Goal: Task Accomplishment & Management: Manage account settings

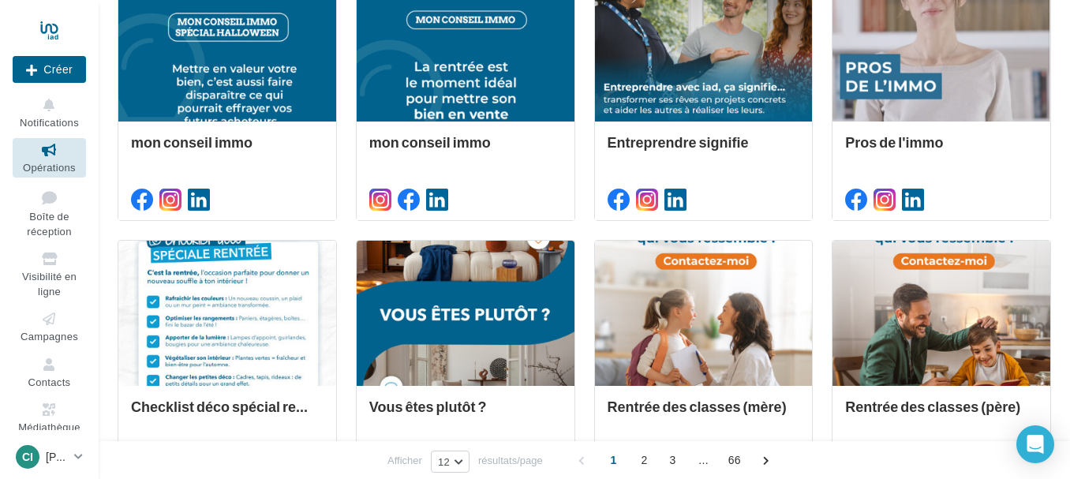
scroll to position [58, 0]
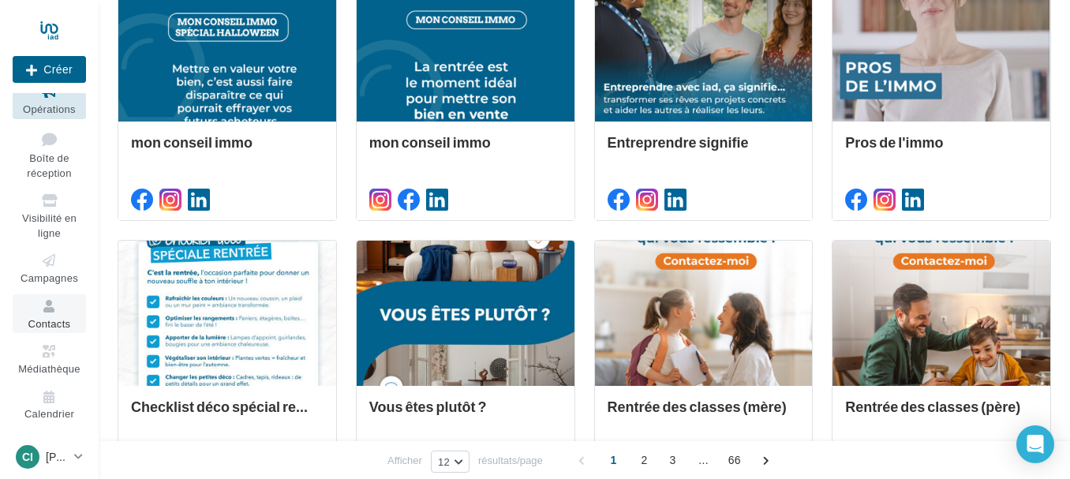
click at [43, 314] on icon at bounding box center [49, 307] width 64 height 18
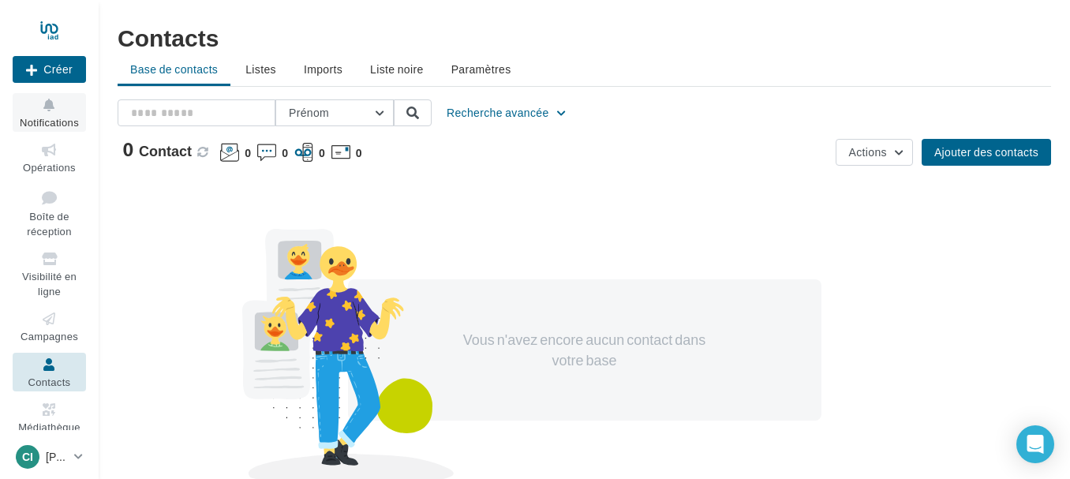
click at [47, 107] on icon at bounding box center [49, 105] width 64 height 18
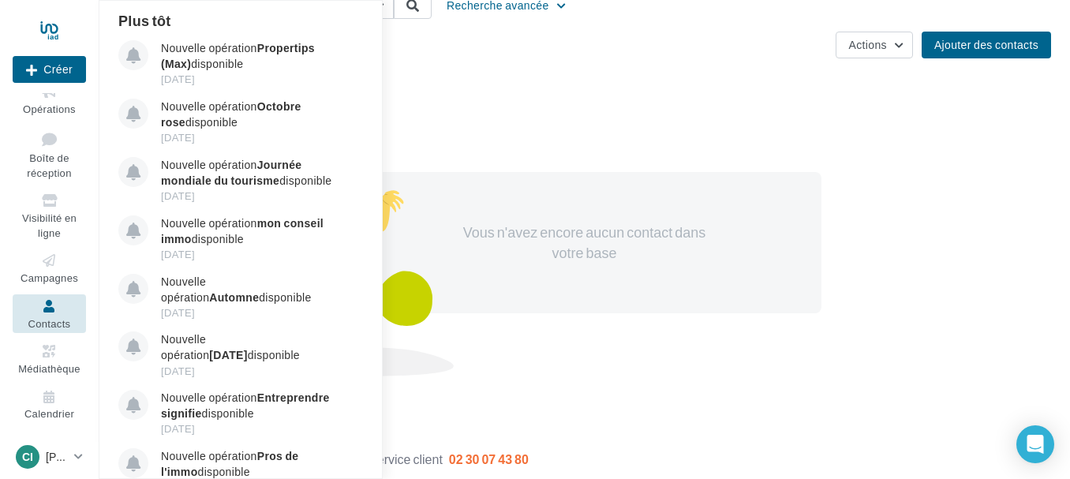
scroll to position [111, 0]
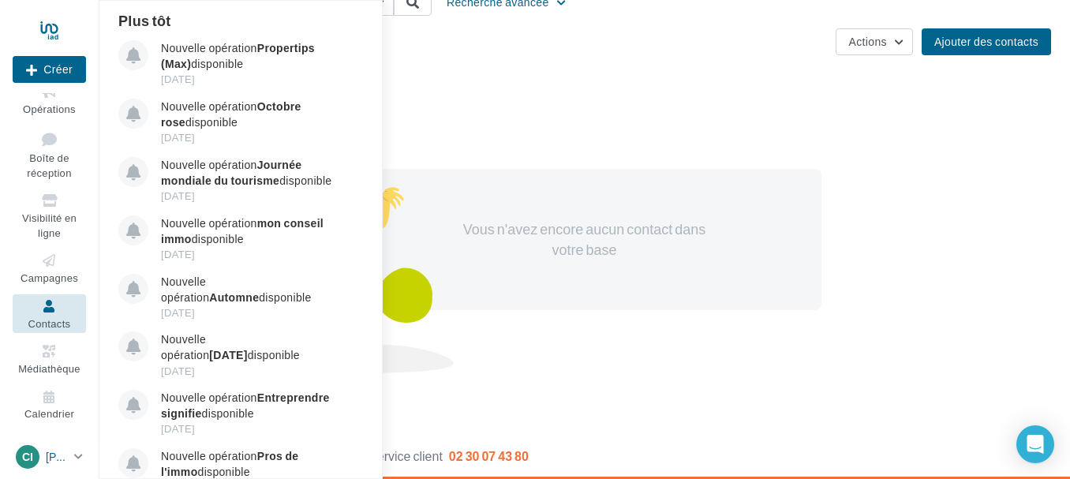
click at [80, 459] on icon at bounding box center [78, 456] width 9 height 13
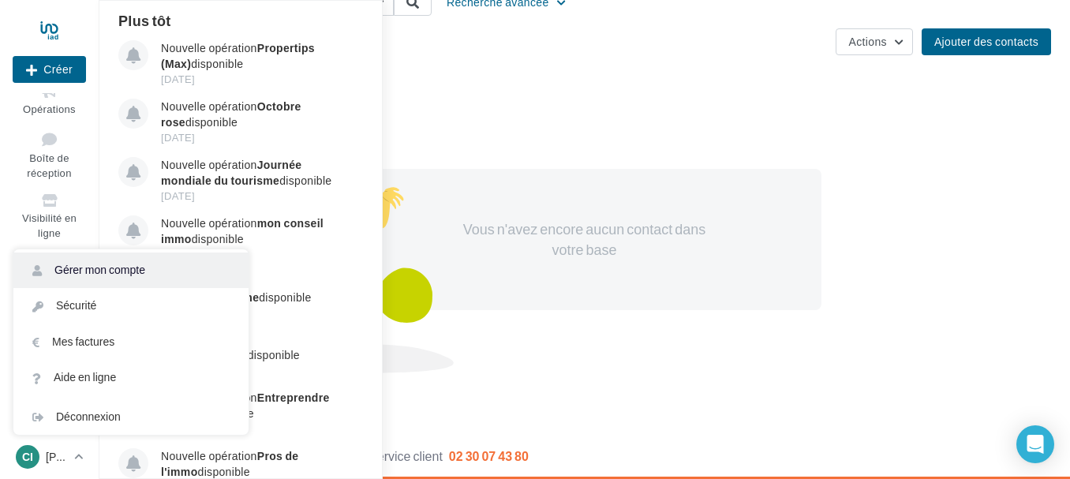
click at [107, 268] on link "Gérer mon compte" at bounding box center [130, 271] width 235 height 36
click at [96, 270] on link "Gérer mon compte" at bounding box center [130, 271] width 235 height 36
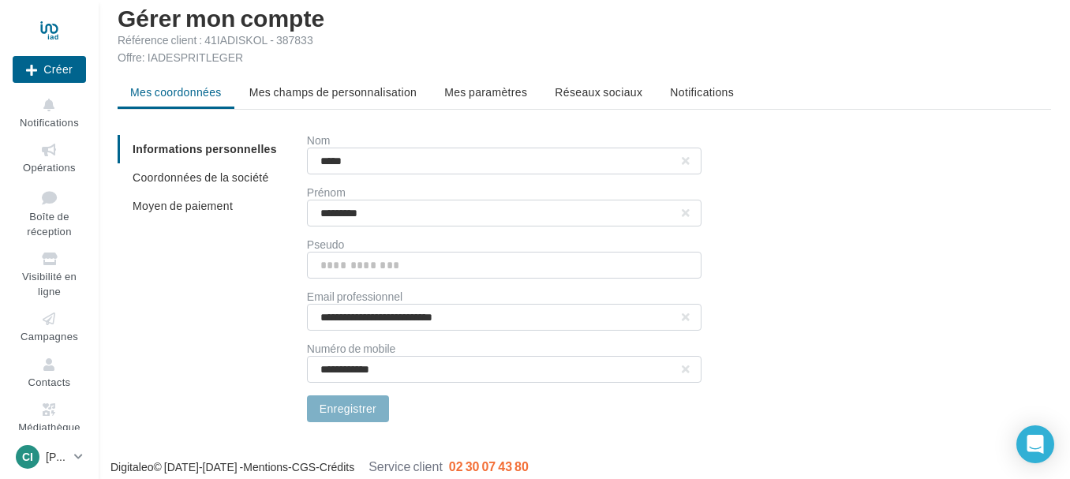
scroll to position [31, 0]
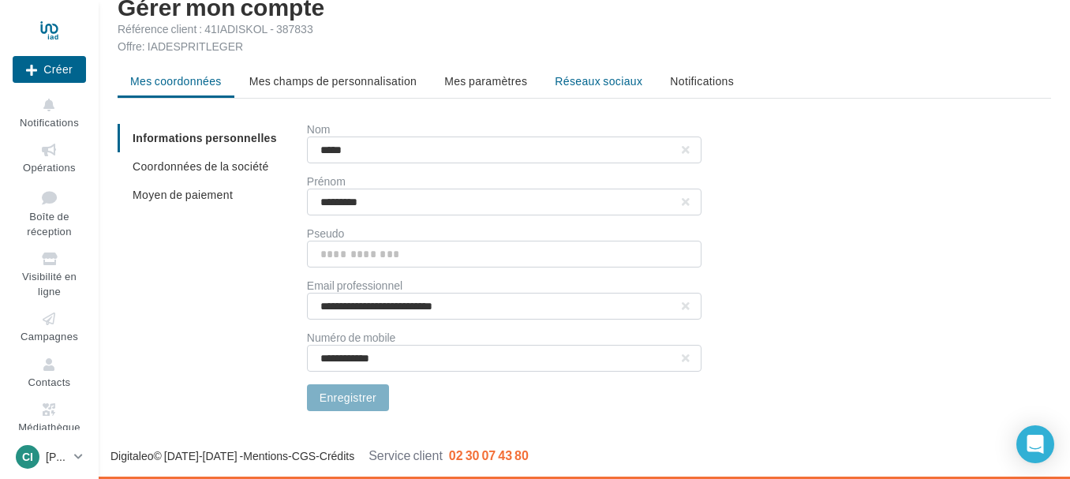
click at [594, 81] on span "Réseaux sociaux" at bounding box center [599, 80] width 88 height 13
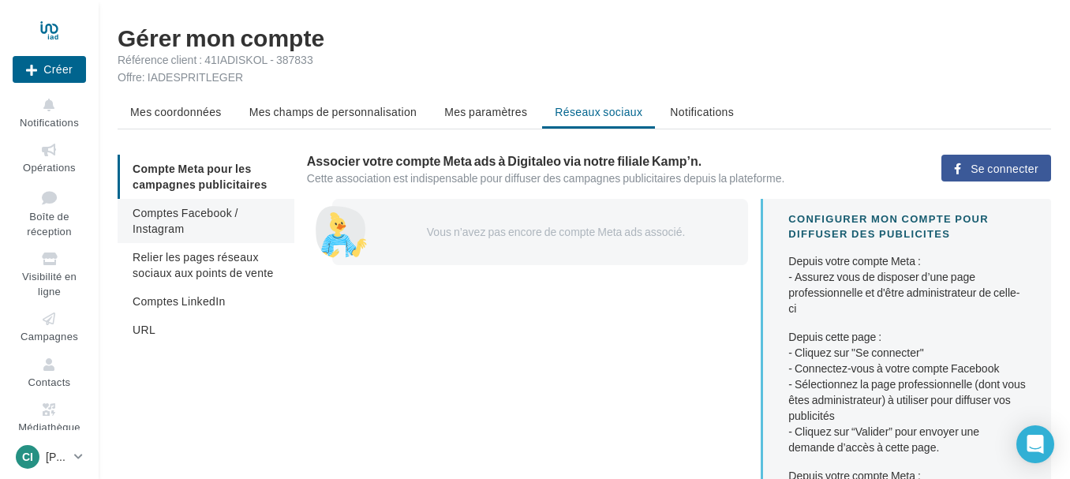
click at [167, 214] on span "Comptes Facebook / Instagram" at bounding box center [186, 220] width 106 height 29
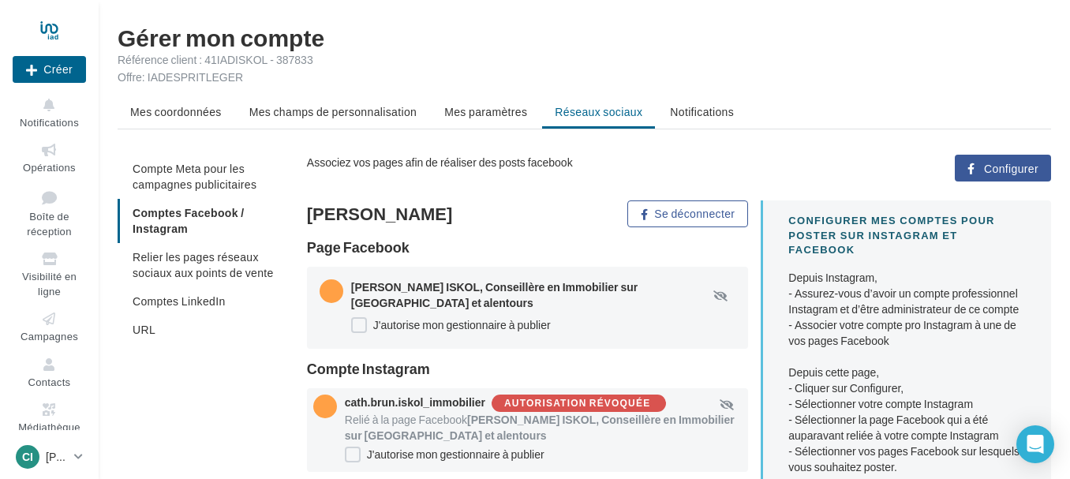
scroll to position [74, 0]
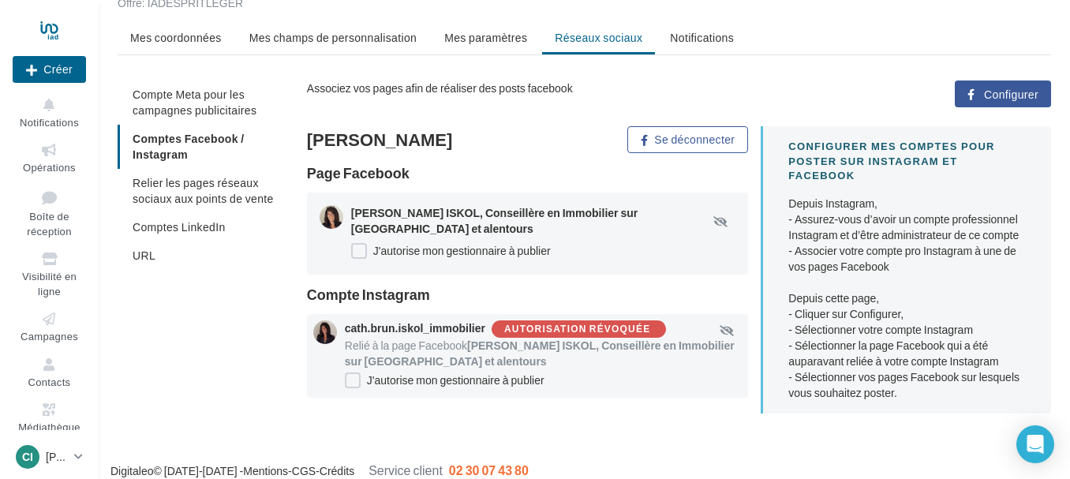
click at [1013, 95] on span "Configurer" at bounding box center [1011, 94] width 54 height 13
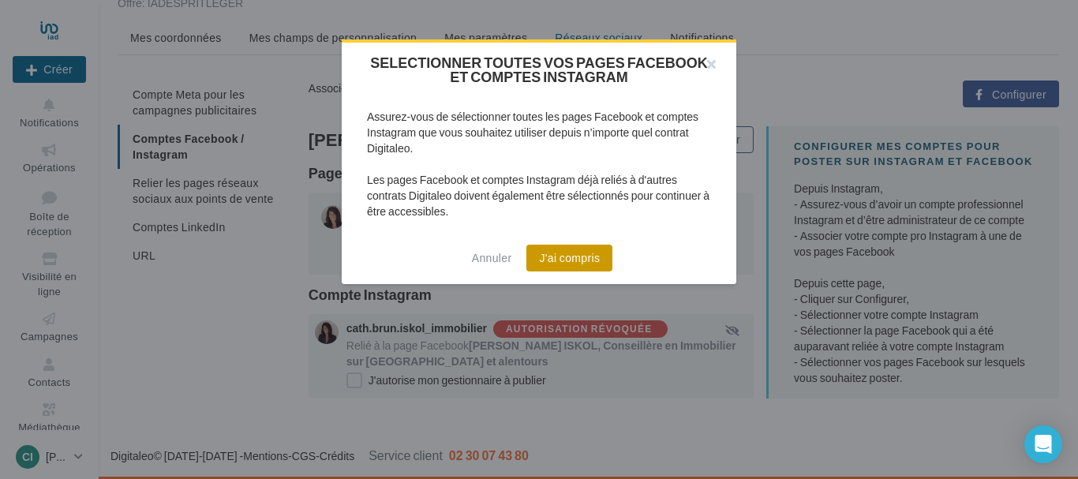
click at [570, 260] on button "J'ai compris" at bounding box center [569, 258] width 86 height 27
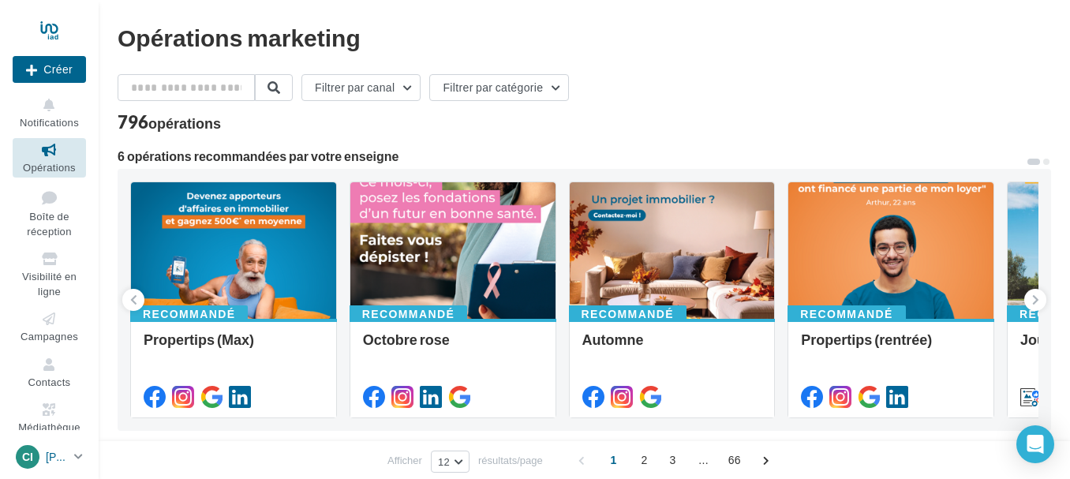
scroll to position [58, 0]
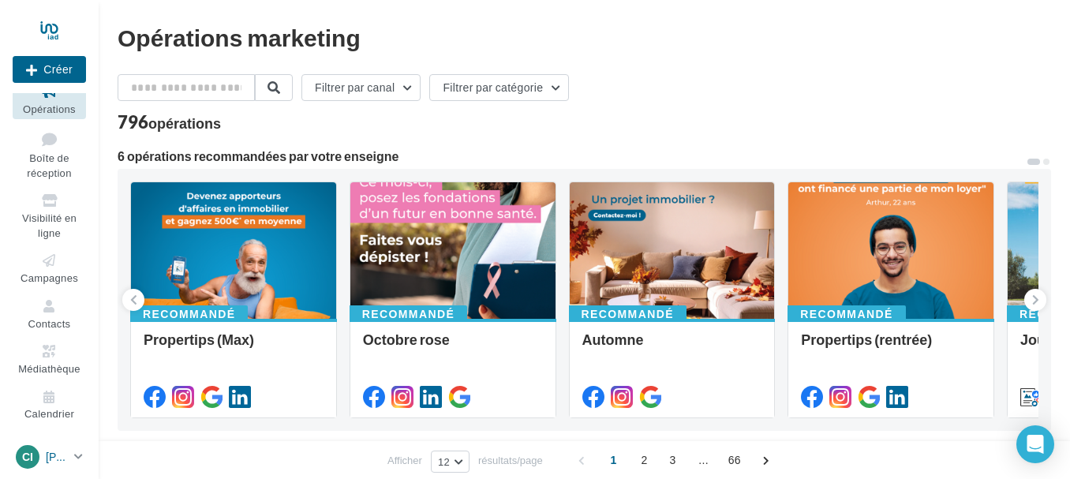
click at [47, 457] on p "[PERSON_NAME] ISKOL" at bounding box center [57, 457] width 22 height 16
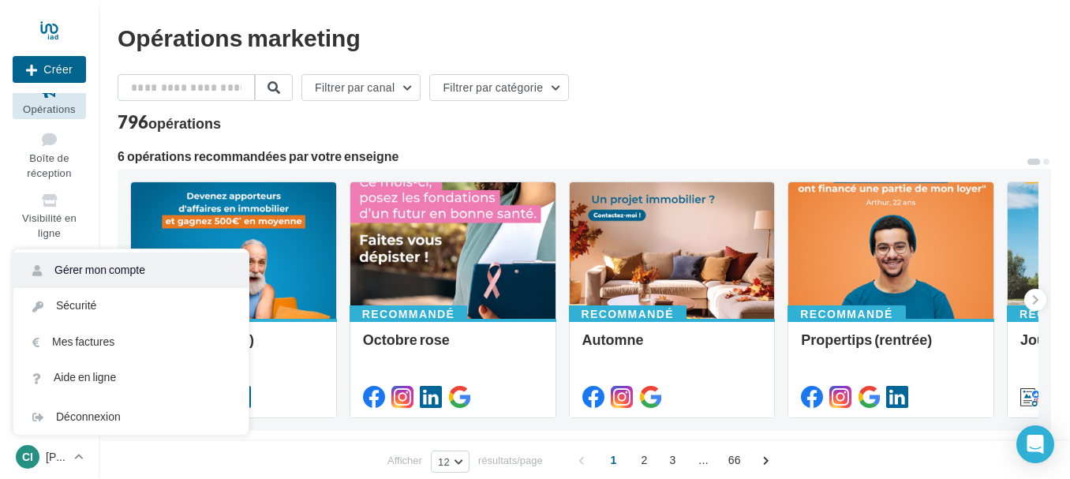
click at [118, 272] on link "Gérer mon compte" at bounding box center [130, 271] width 235 height 36
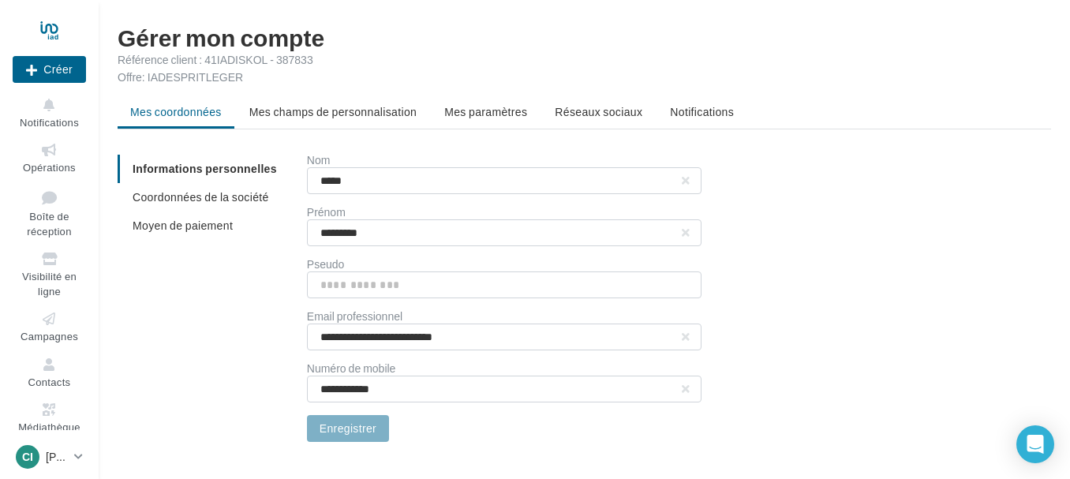
click at [601, 113] on span "Réseaux sociaux" at bounding box center [599, 111] width 88 height 13
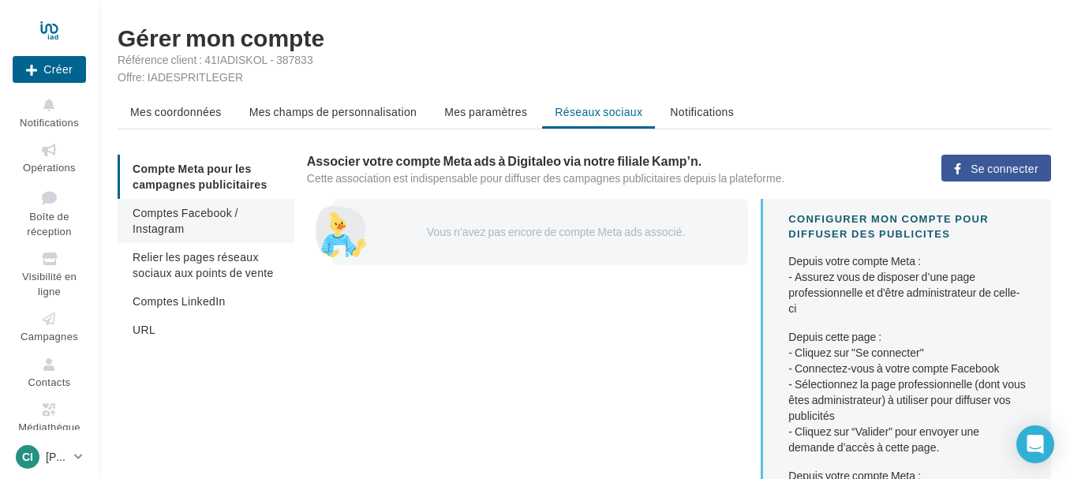
click at [178, 213] on span "Comptes Facebook / Instagram" at bounding box center [186, 220] width 106 height 29
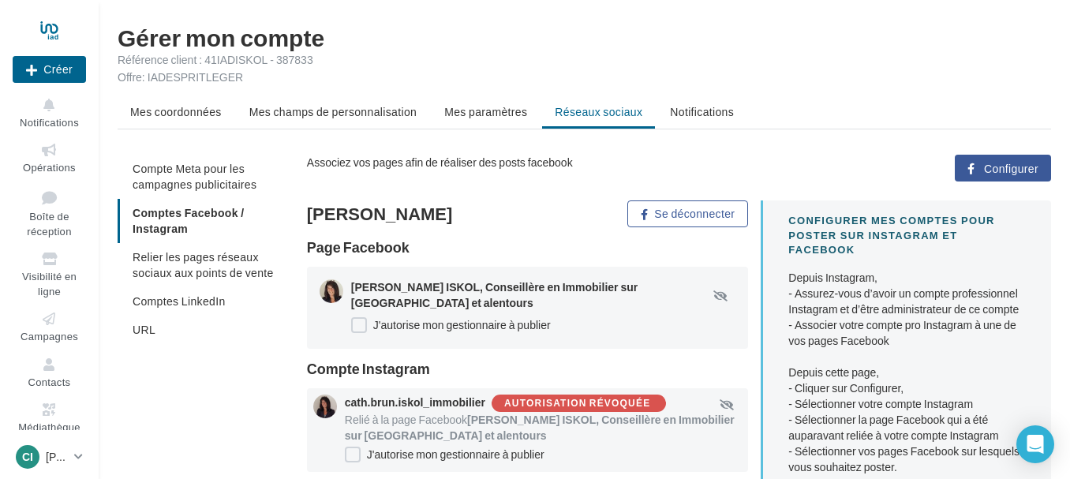
scroll to position [74, 0]
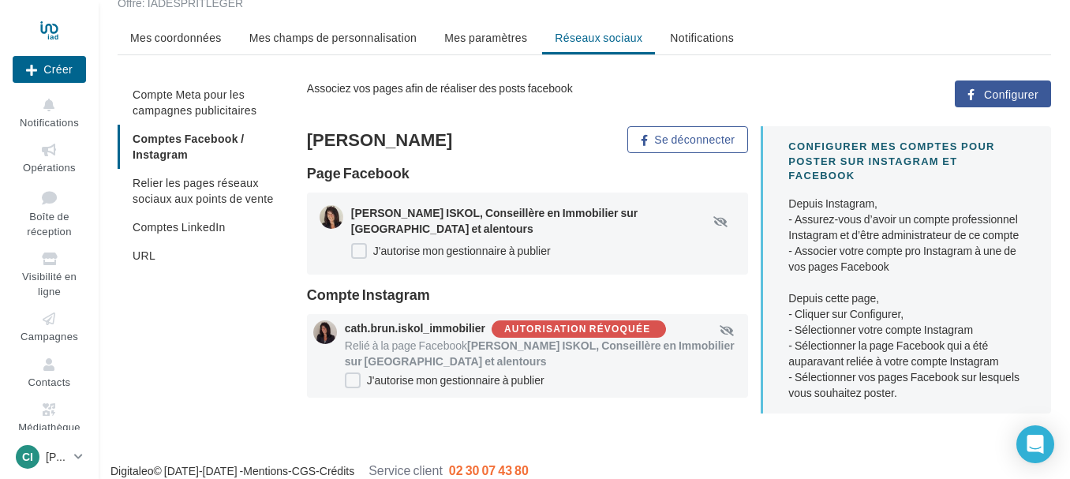
click at [1010, 96] on span "Configurer" at bounding box center [1011, 94] width 54 height 13
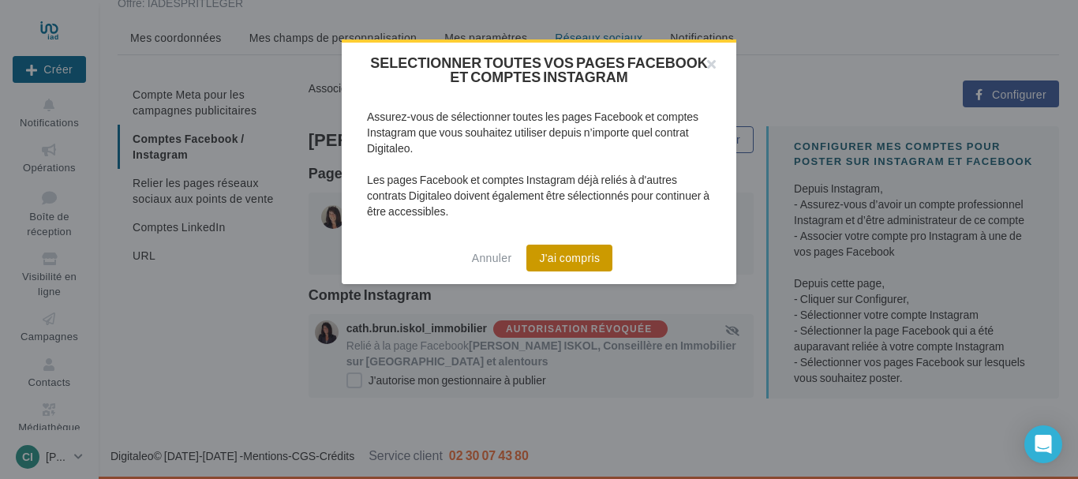
click at [568, 261] on button "J'ai compris" at bounding box center [569, 258] width 86 height 27
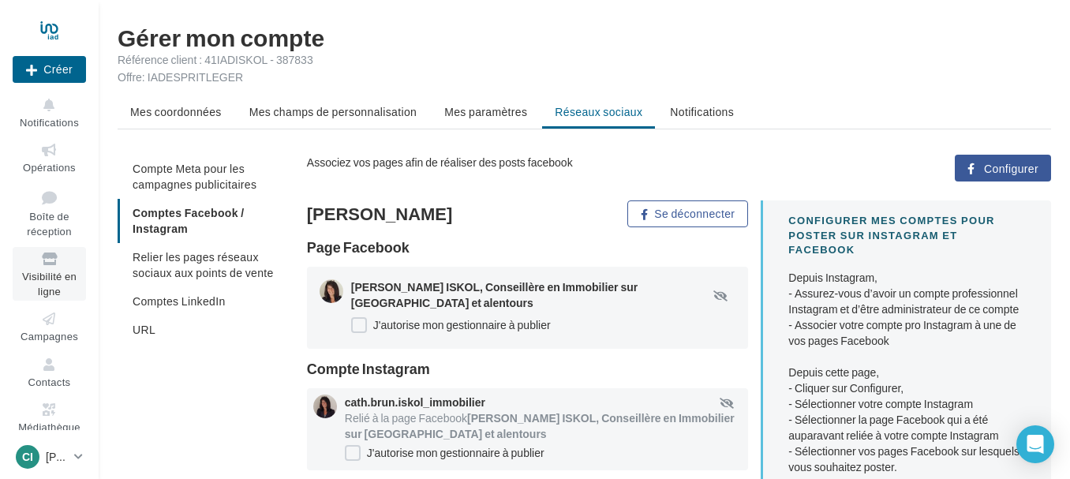
click at [45, 265] on icon at bounding box center [49, 259] width 64 height 18
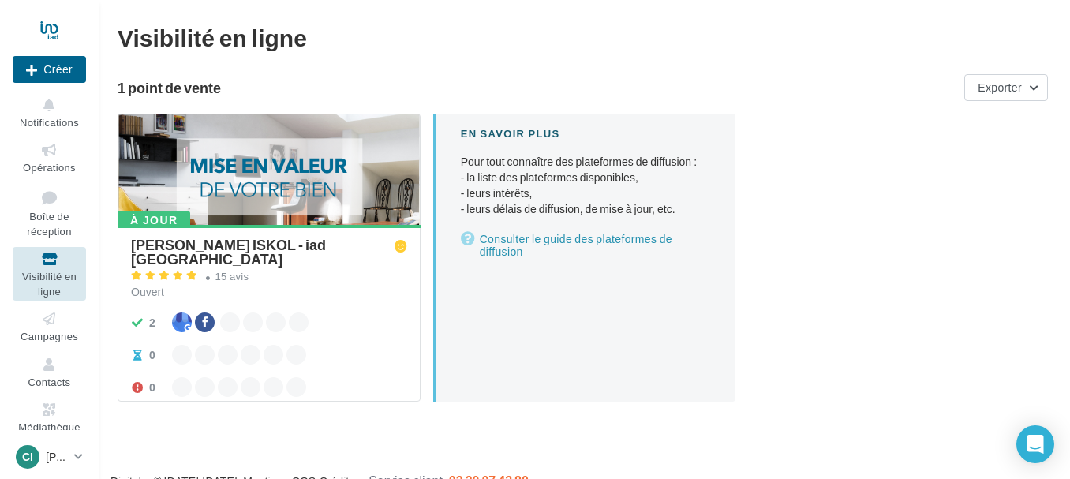
click at [282, 182] on div at bounding box center [269, 170] width 302 height 112
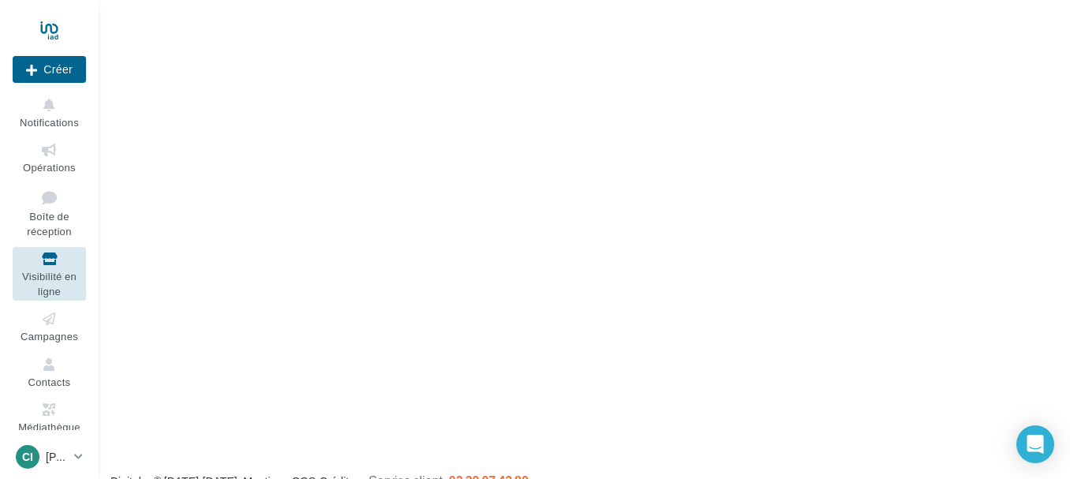
click at [282, 182] on div "Nouvelle campagne Créer Notifications Opérations Boîte de réception Visibilité …" at bounding box center [535, 264] width 1070 height 479
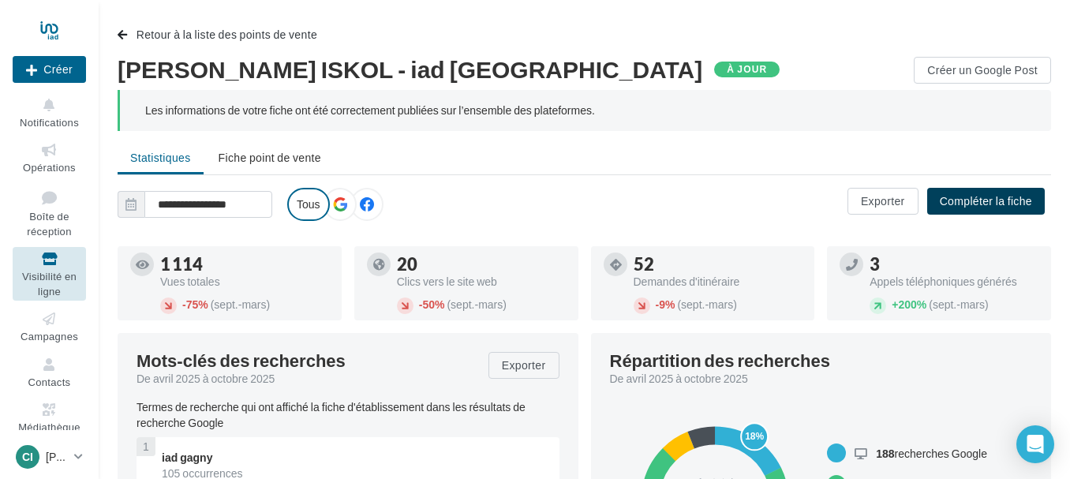
click at [978, 197] on button "Compléter la fiche" at bounding box center [986, 201] width 118 height 27
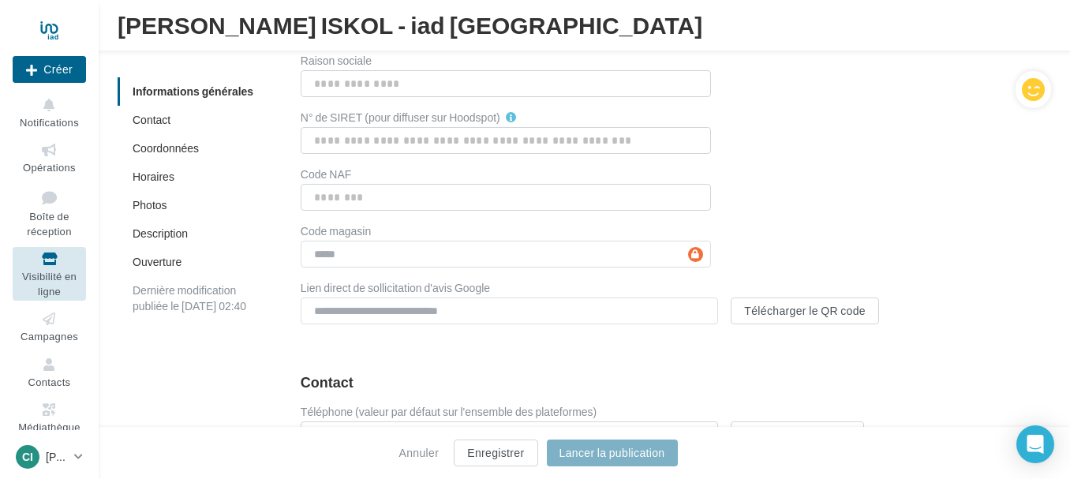
scroll to position [433, 0]
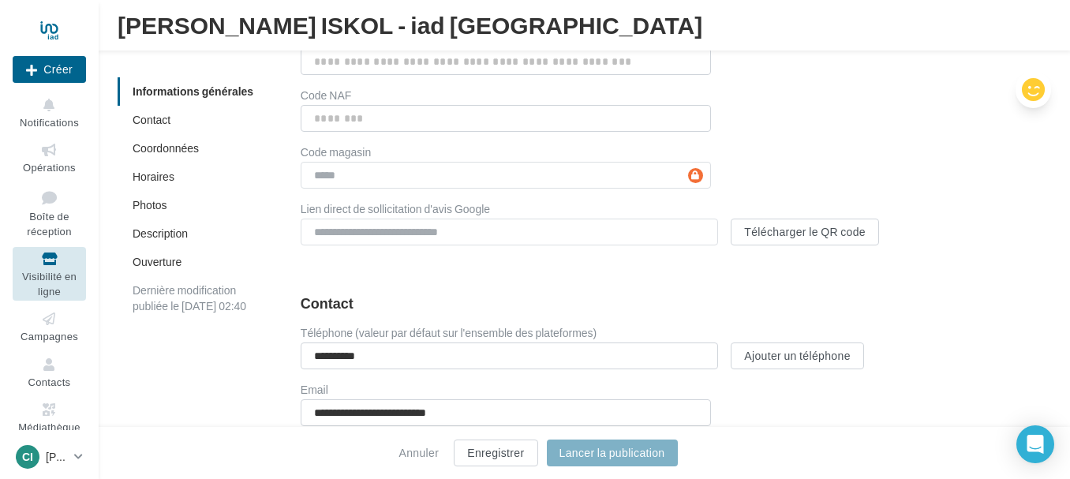
click at [1034, 93] on icon at bounding box center [1033, 90] width 23 height 24
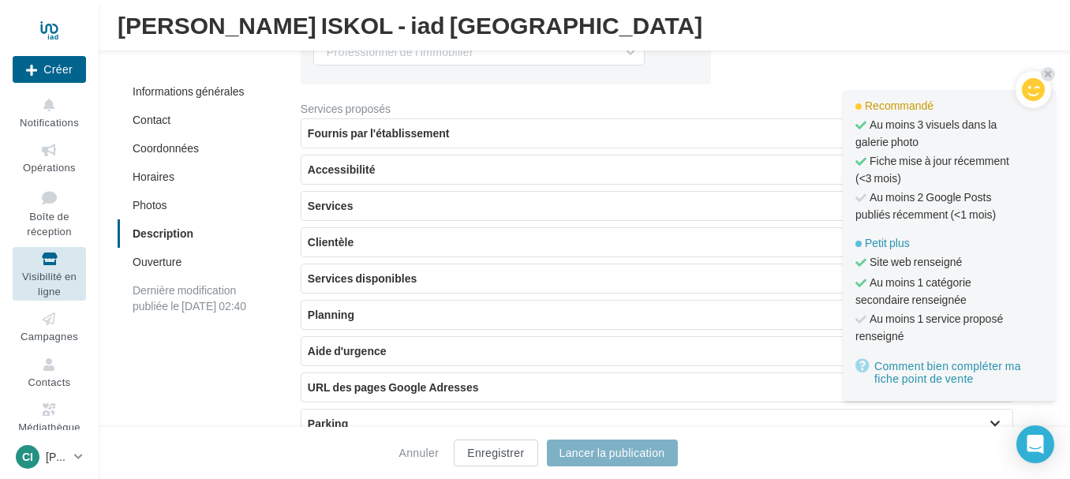
scroll to position [3432, 0]
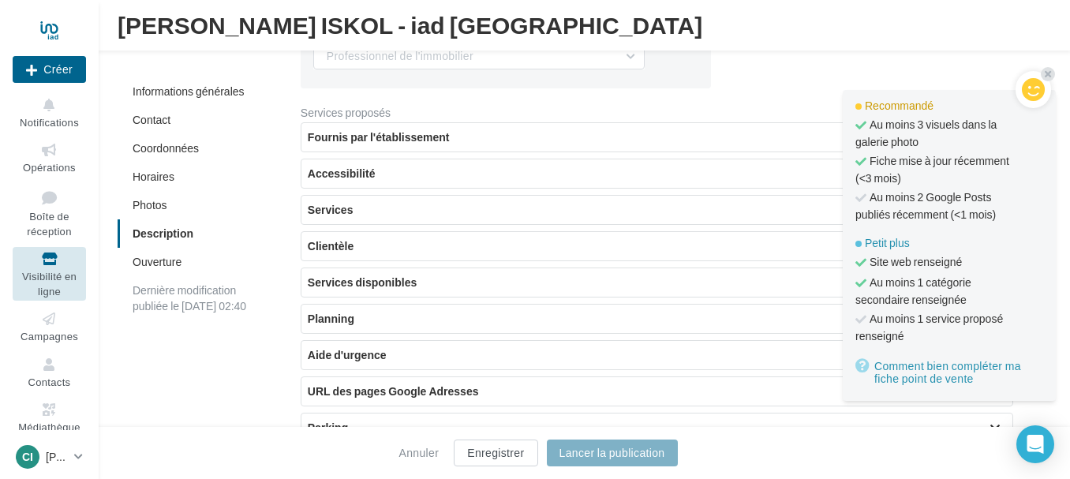
click at [777, 27] on div "[PERSON_NAME] ISKOL - iad [GEOGRAPHIC_DATA]" at bounding box center [591, 25] width 946 height 25
